Goal: Use online tool/utility: Utilize a website feature to perform a specific function

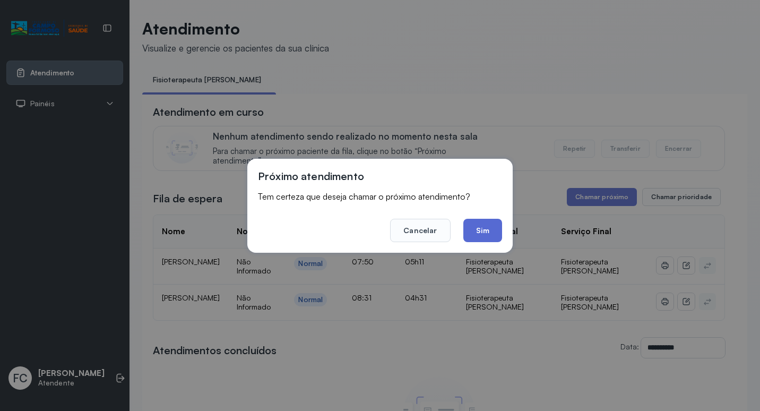
click at [478, 234] on button "Sim" at bounding box center [482, 230] width 39 height 23
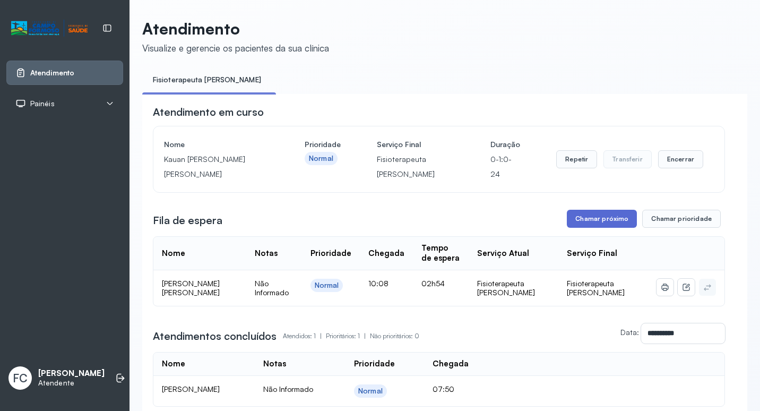
click at [586, 218] on button "Chamar próximo" at bounding box center [602, 219] width 70 height 18
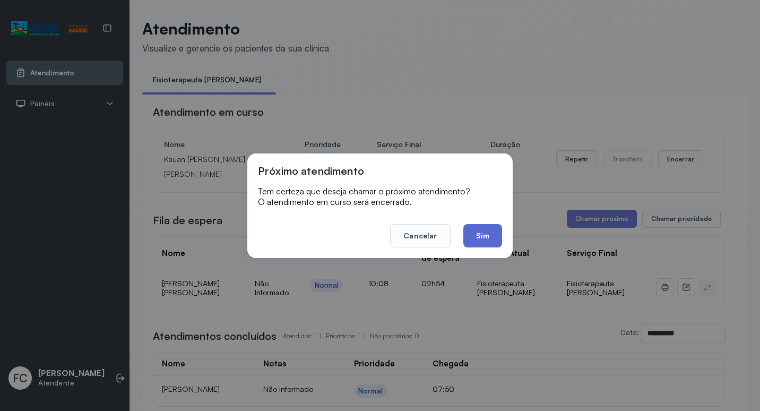
click at [491, 235] on button "Sim" at bounding box center [482, 235] width 39 height 23
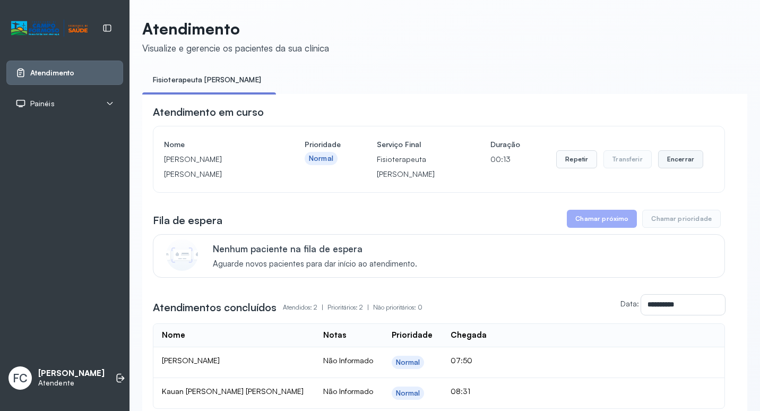
click at [674, 155] on button "Encerrar" at bounding box center [680, 159] width 45 height 18
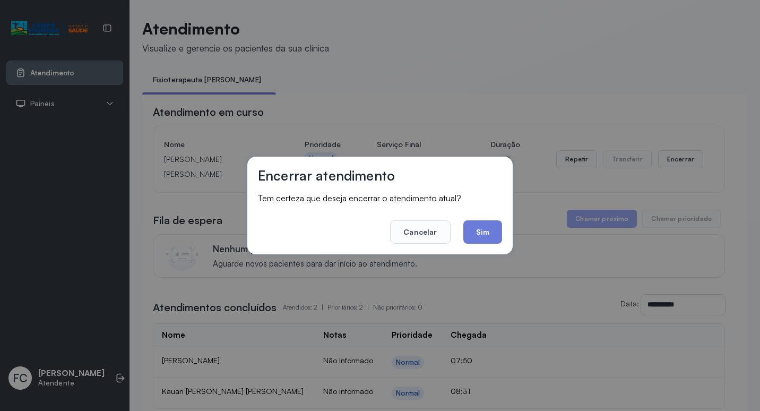
drag, startPoint x: 484, startPoint y: 225, endPoint x: 479, endPoint y: 219, distance: 7.1
click at [481, 222] on button "Sim" at bounding box center [482, 231] width 39 height 23
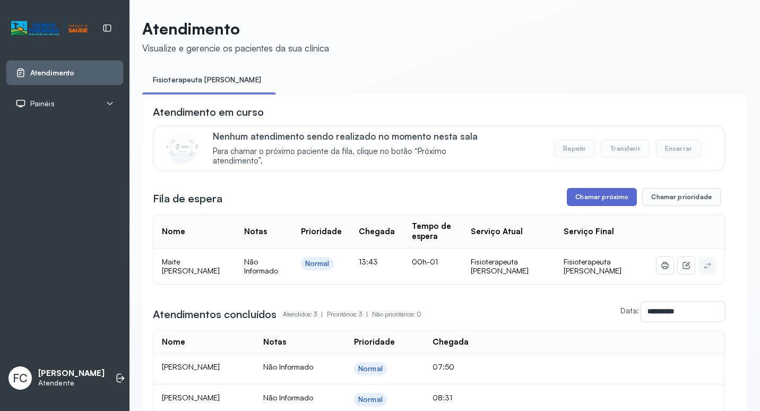
click at [595, 191] on button "Chamar próximo" at bounding box center [602, 197] width 70 height 18
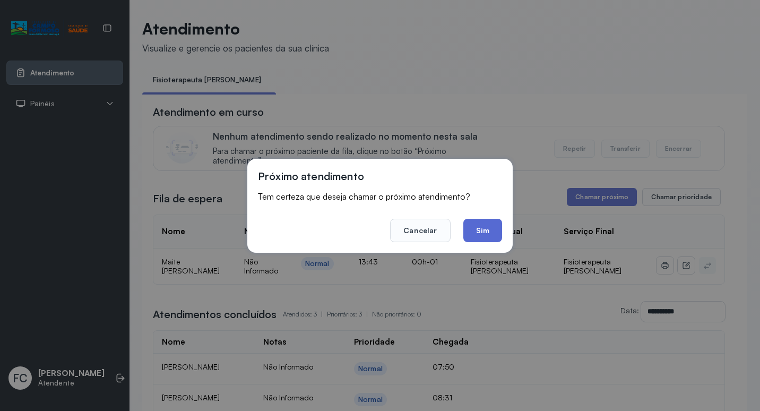
click at [485, 227] on button "Sim" at bounding box center [482, 230] width 39 height 23
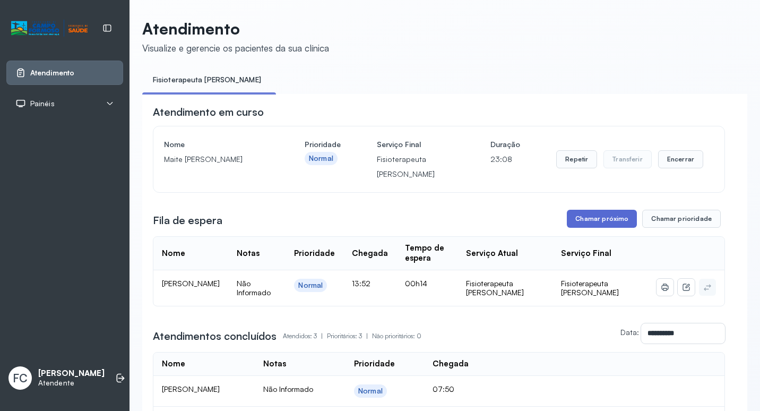
click at [589, 220] on button "Chamar próximo" at bounding box center [602, 219] width 70 height 18
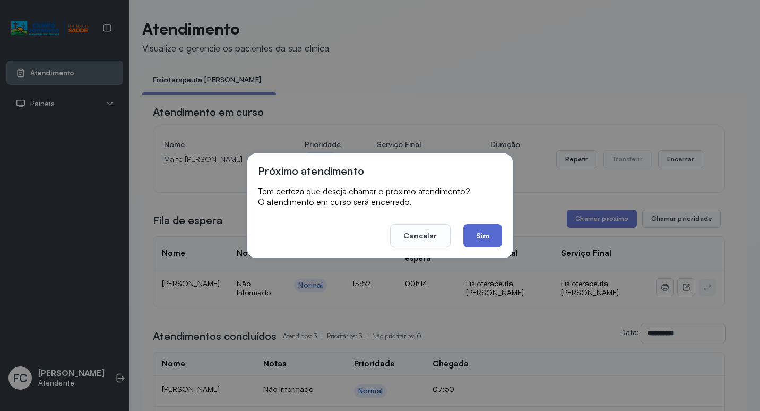
click at [477, 239] on button "Sim" at bounding box center [482, 235] width 39 height 23
